Goal: Complete application form: Complete application form

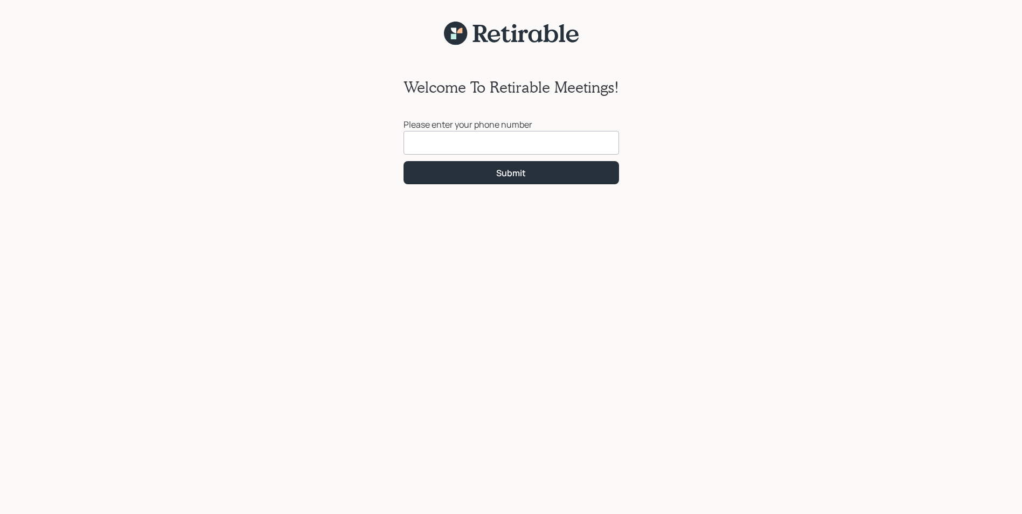
click at [511, 148] on input at bounding box center [510, 143] width 215 height 24
type input "[PHONE_NUMBER]"
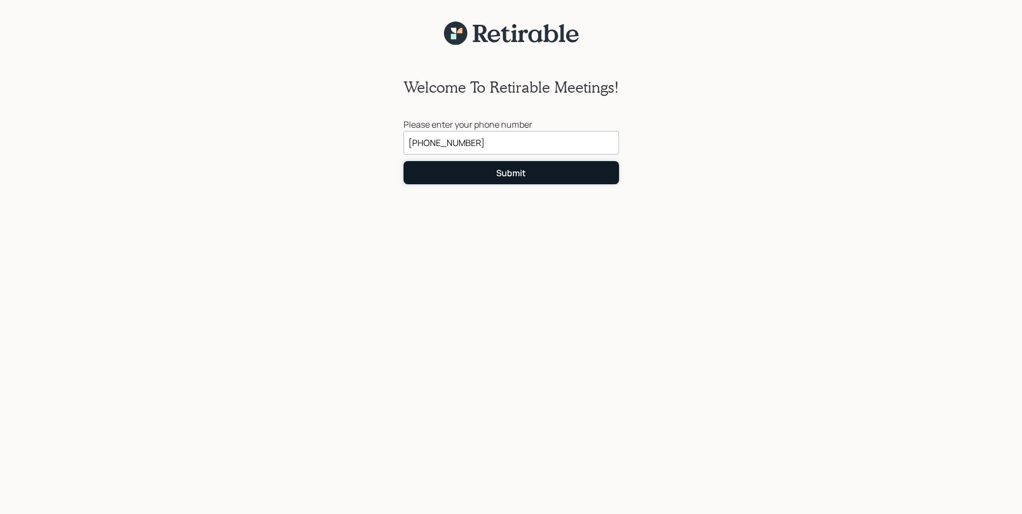
click at [521, 174] on div "Submit" at bounding box center [511, 173] width 30 height 12
